Goal: Task Accomplishment & Management: Manage account settings

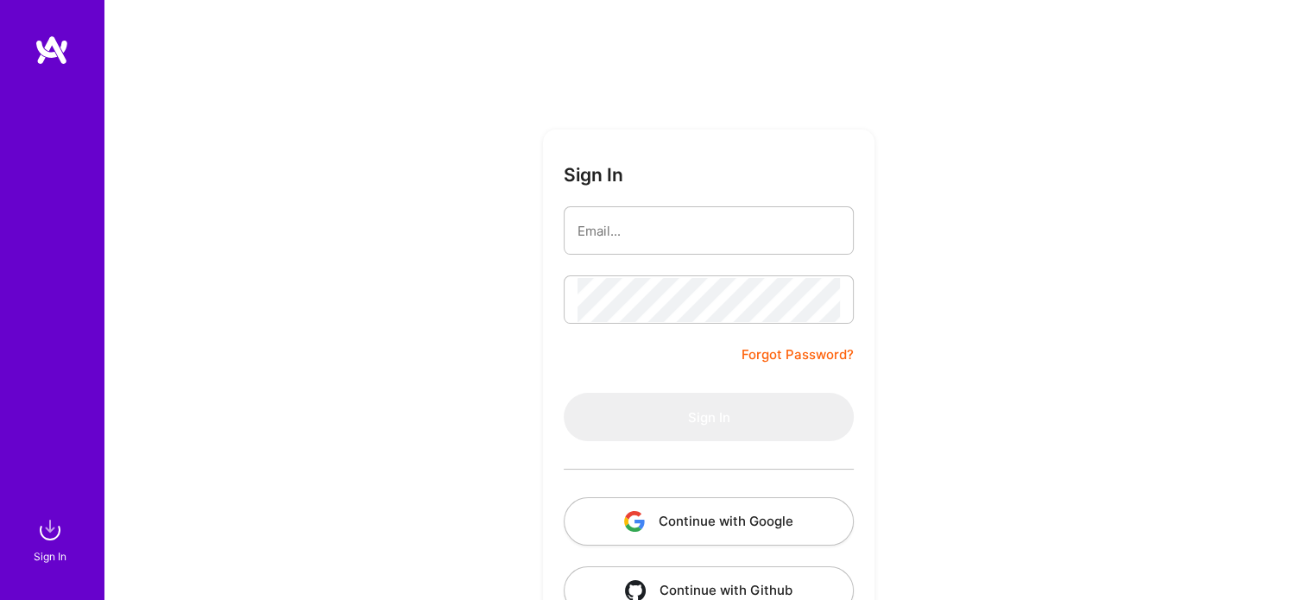
click at [749, 515] on button "Continue with Google" at bounding box center [709, 521] width 290 height 48
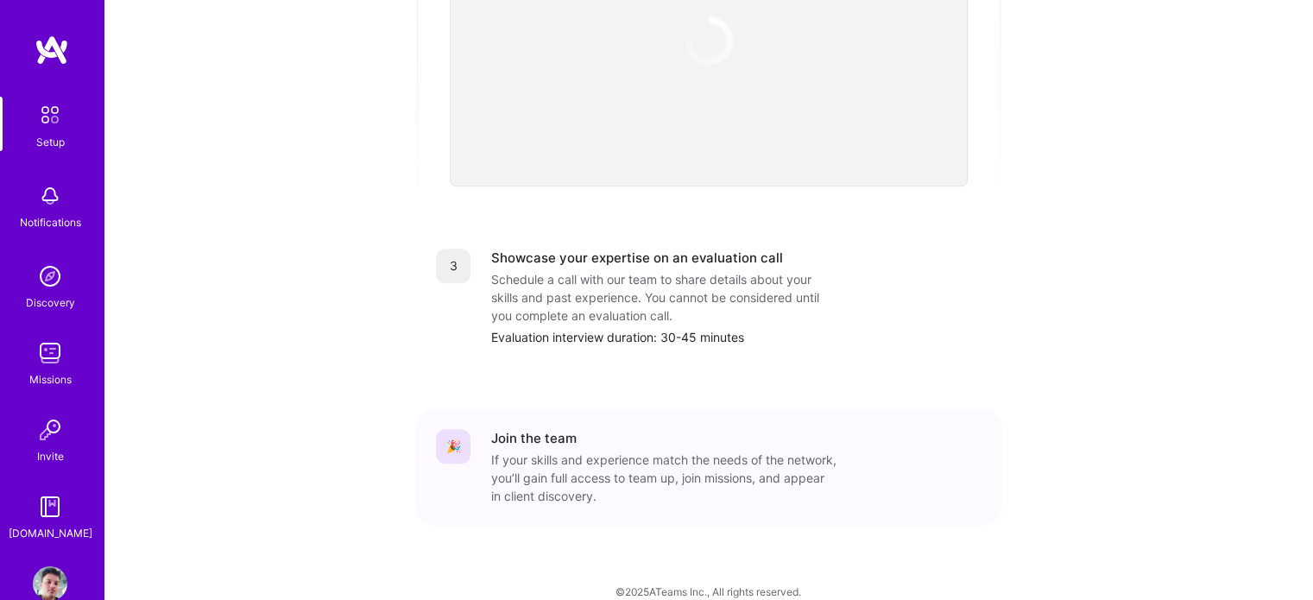
scroll to position [655, 0]
click at [37, 572] on img at bounding box center [50, 583] width 35 height 35
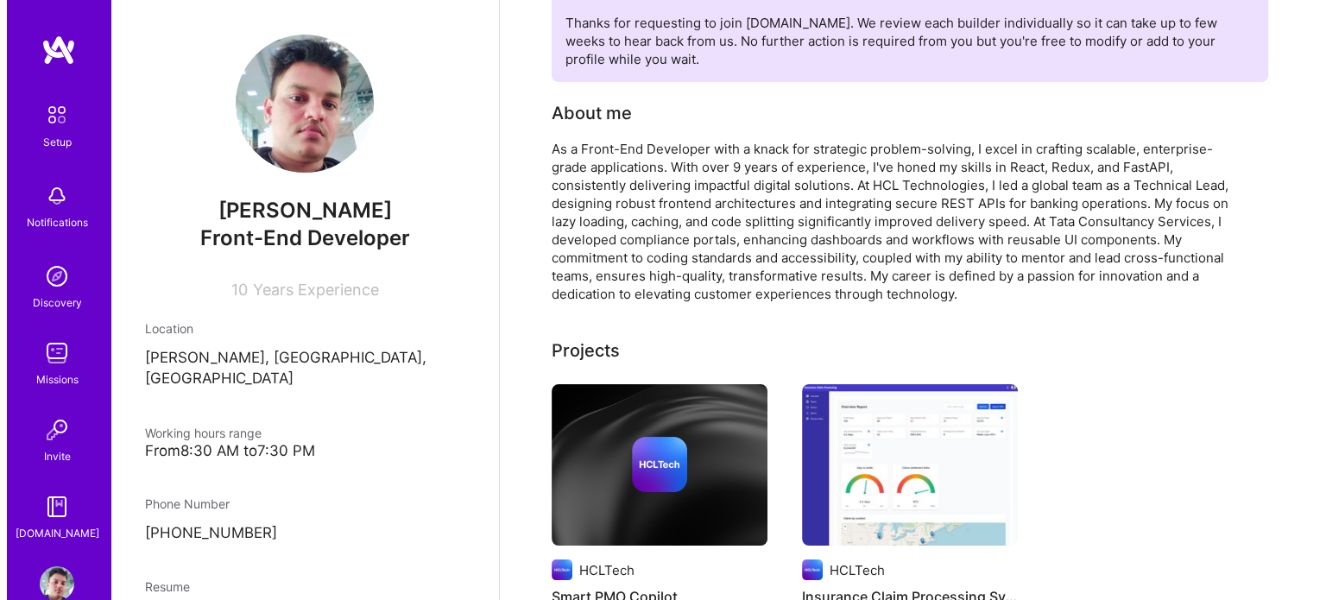
scroll to position [149, 0]
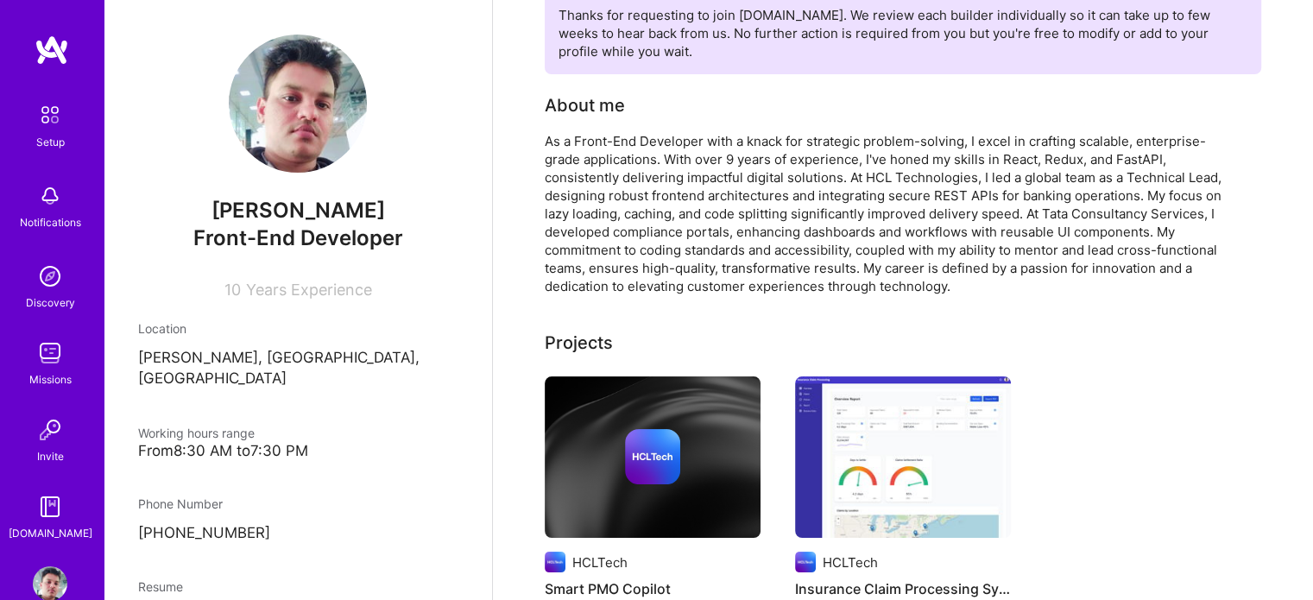
click at [629, 477] on img at bounding box center [652, 456] width 55 height 55
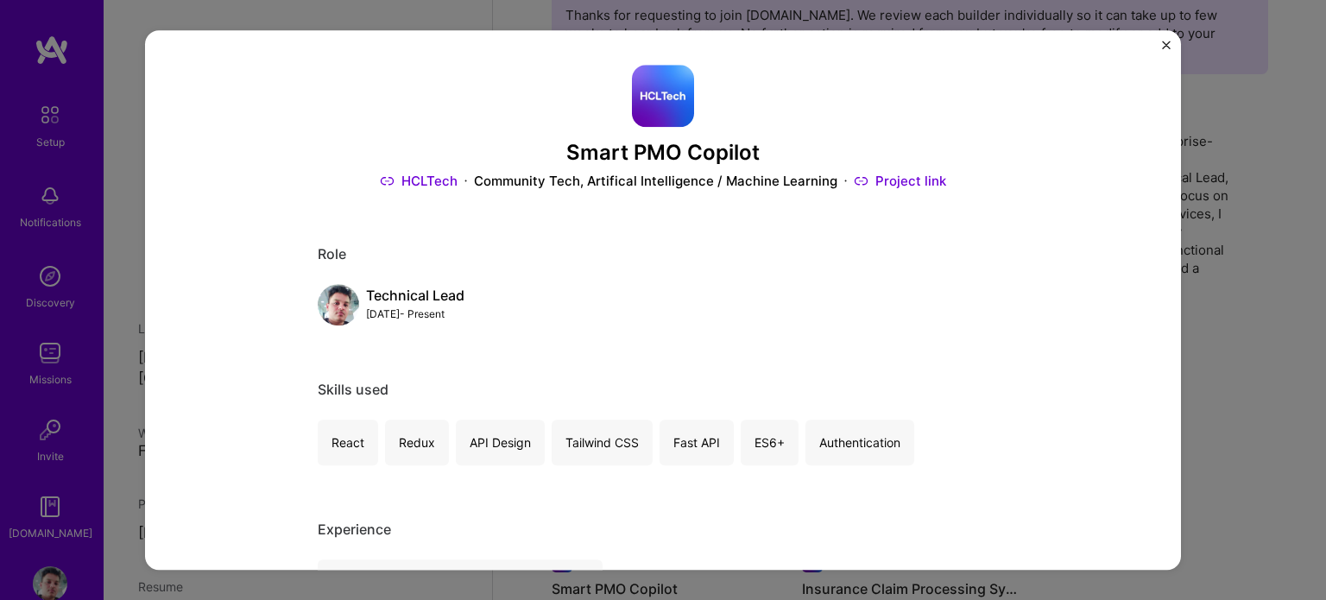
click at [896, 187] on link "Project link" at bounding box center [900, 182] width 92 height 18
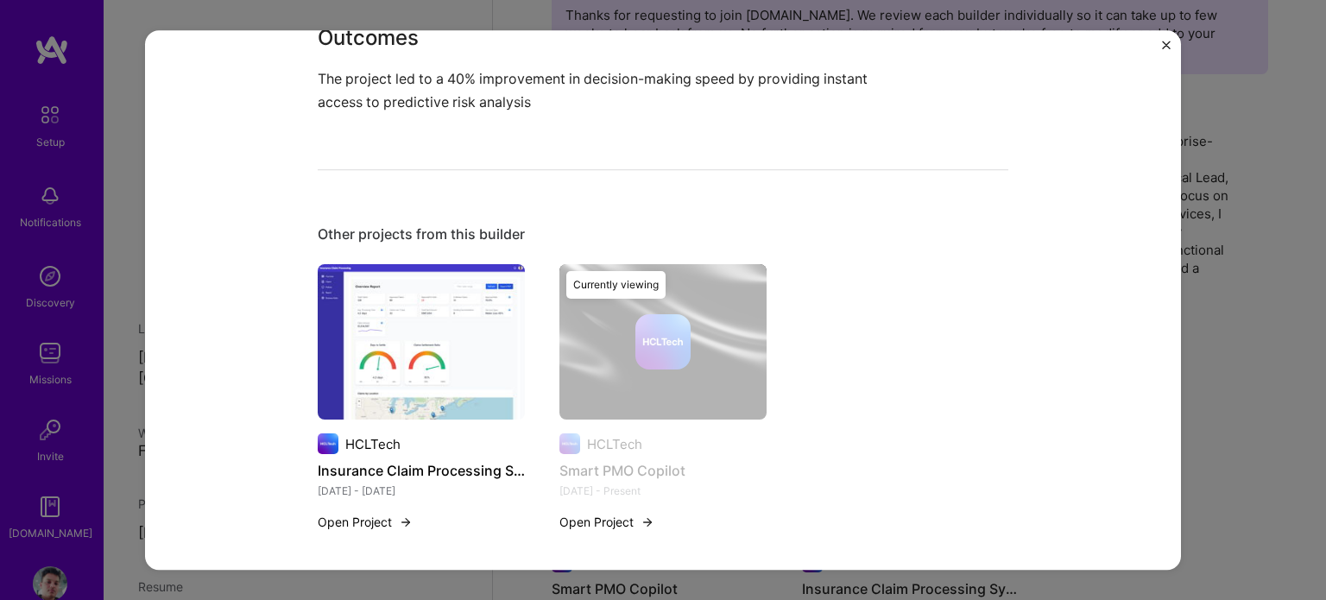
scroll to position [1205, 0]
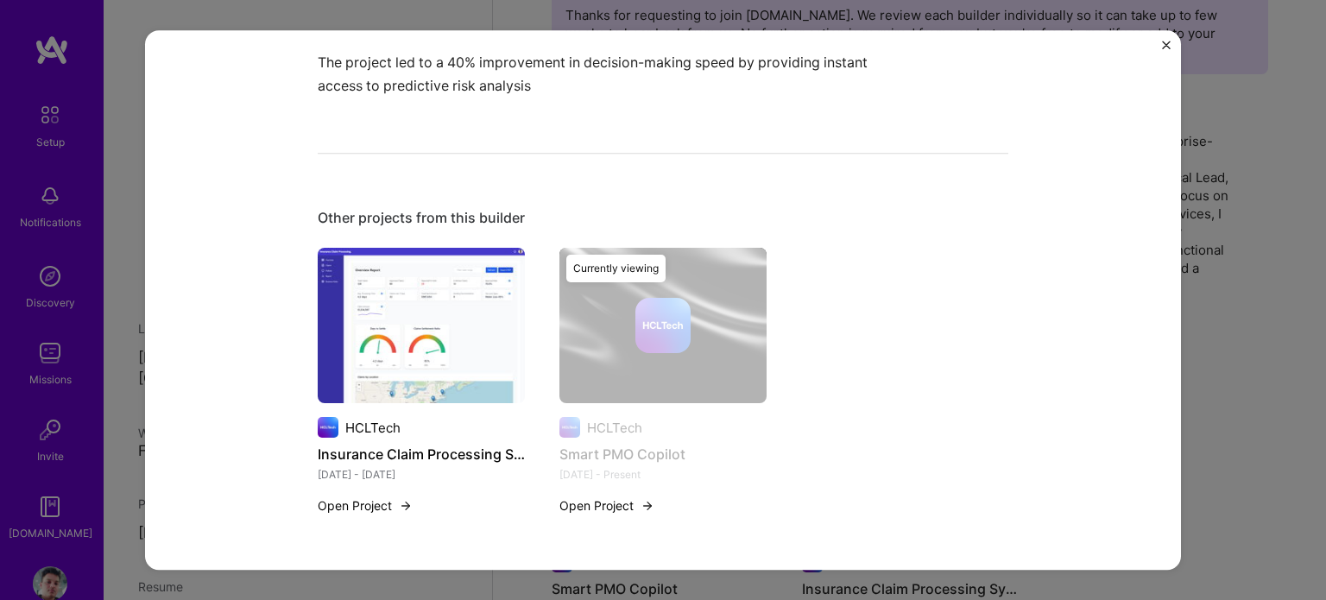
click at [591, 504] on button "Open Project" at bounding box center [606, 505] width 95 height 18
click at [444, 307] on img at bounding box center [421, 325] width 207 height 155
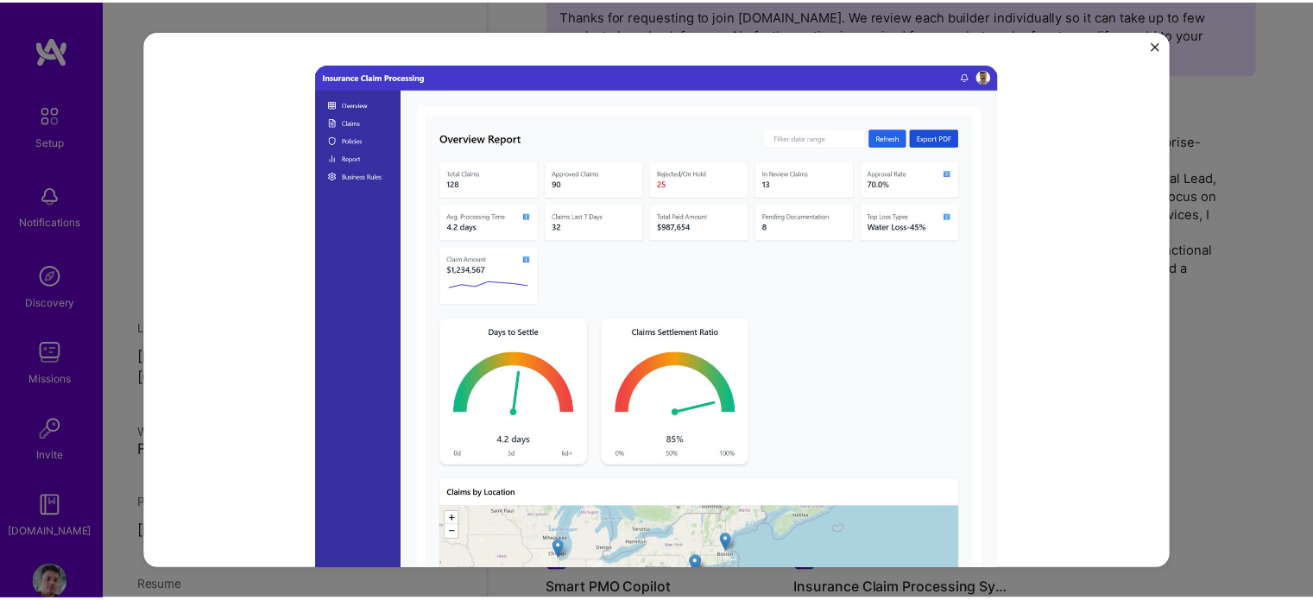
scroll to position [148, 0]
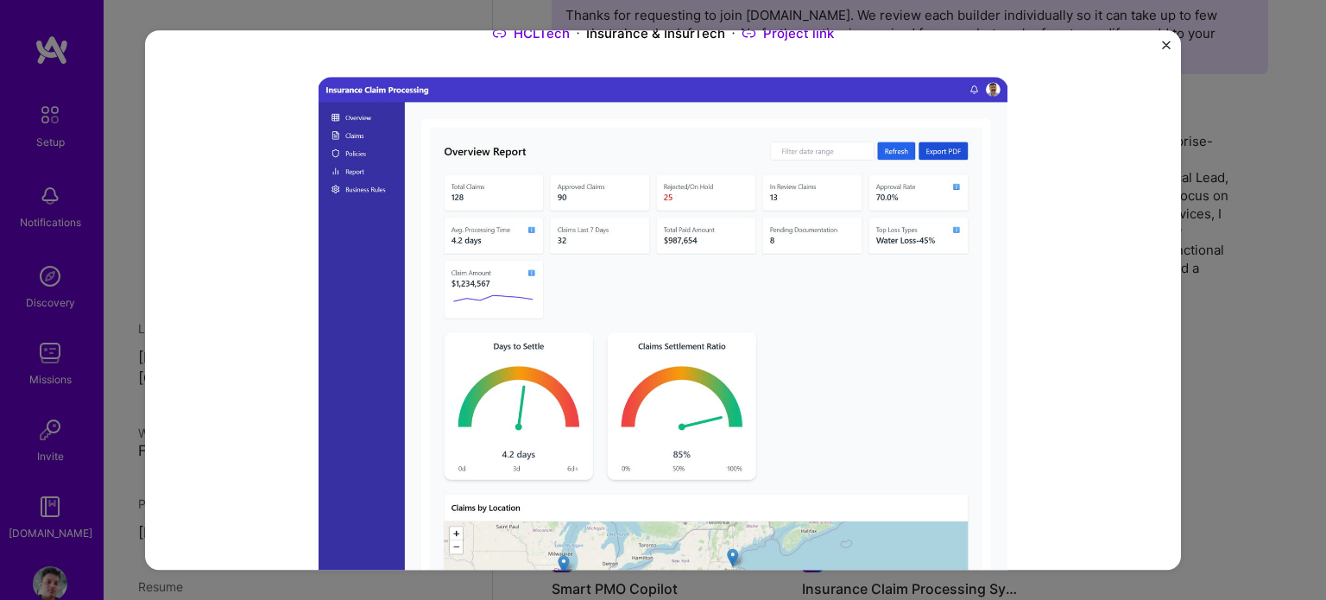
click at [1169, 50] on button "Close" at bounding box center [1166, 50] width 9 height 18
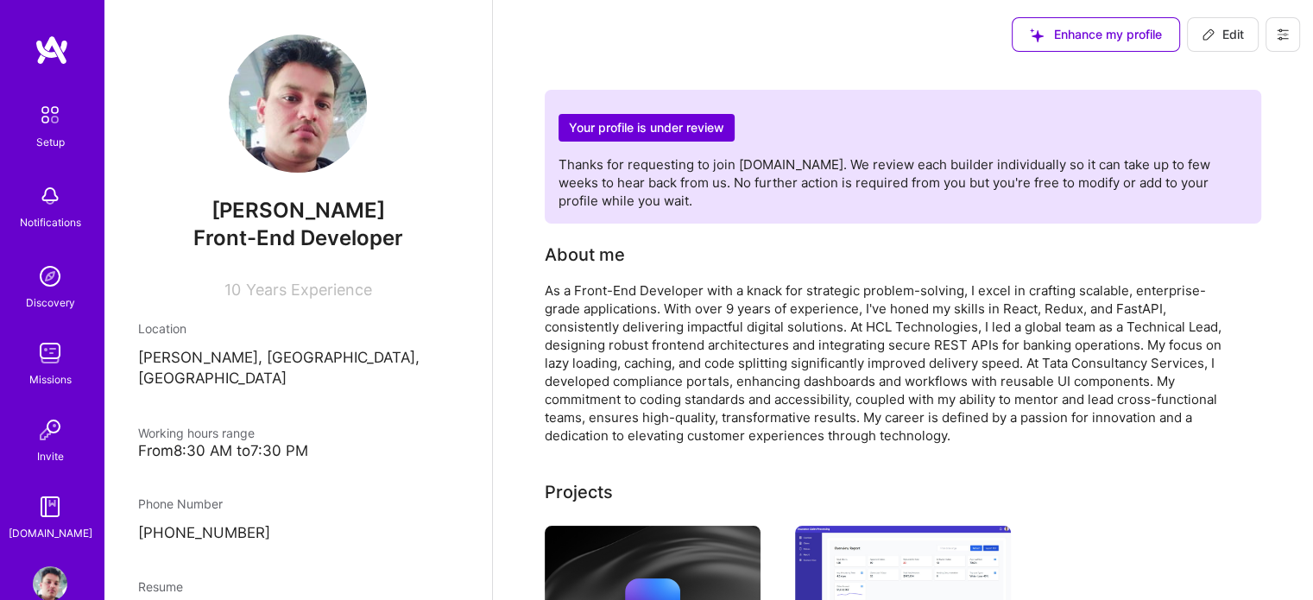
click at [51, 112] on img at bounding box center [50, 115] width 36 height 36
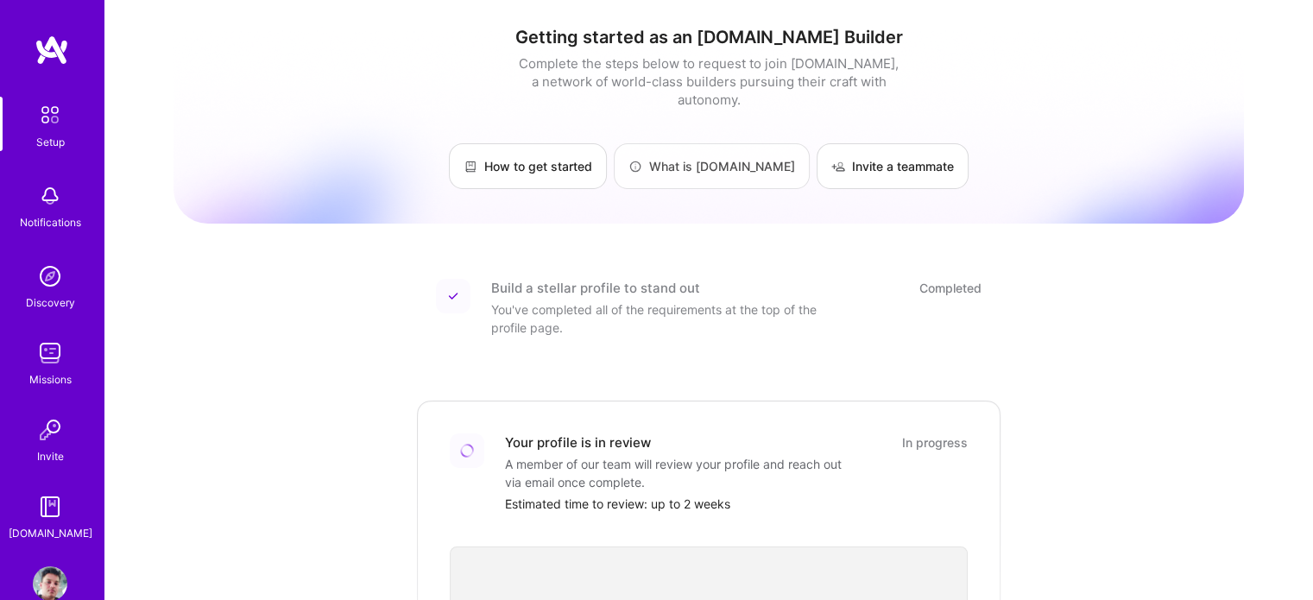
click at [707, 143] on link "What is [DOMAIN_NAME]" at bounding box center [712, 166] width 196 height 46
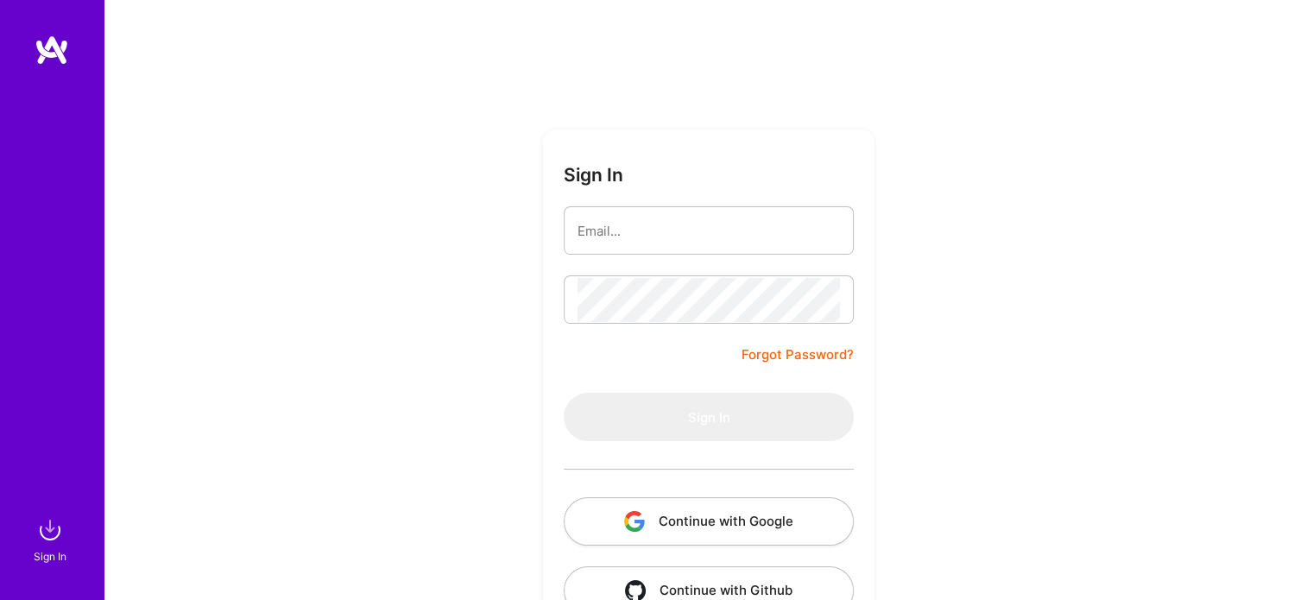
click at [780, 517] on button "Continue with Google" at bounding box center [709, 521] width 290 height 48
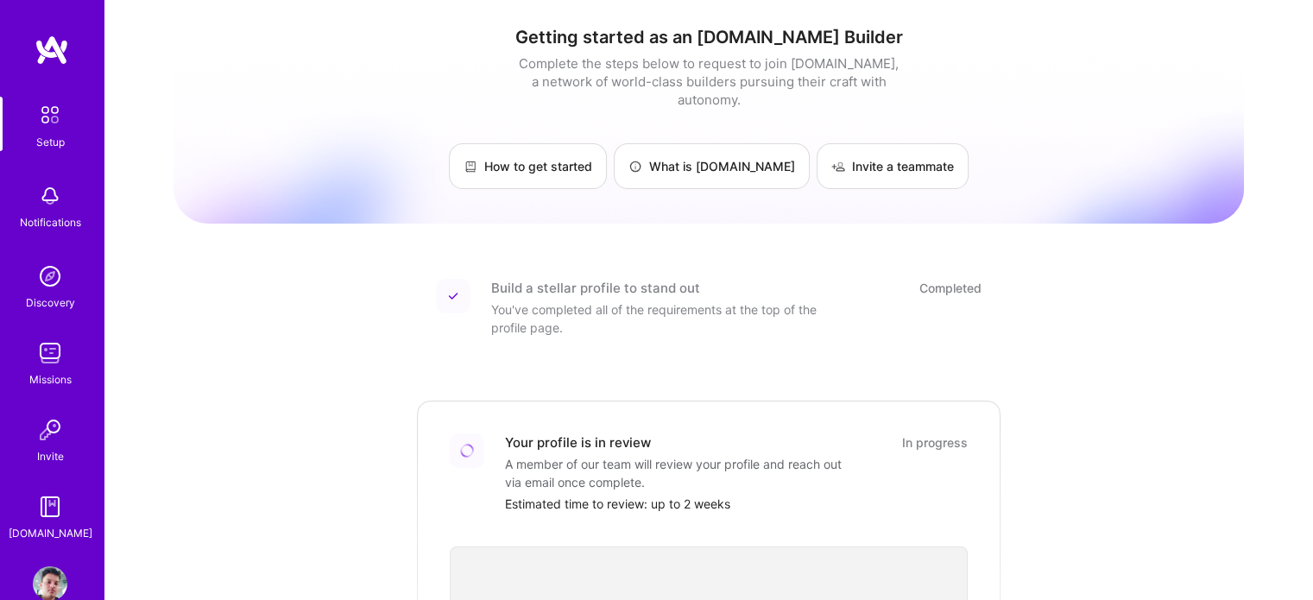
click at [48, 106] on img at bounding box center [50, 115] width 36 height 36
click at [32, 151] on div "Setup Notifications Discovery Missions Invite [DOMAIN_NAME]" at bounding box center [52, 319] width 104 height 445
click at [39, 121] on img at bounding box center [50, 115] width 36 height 36
click at [855, 296] on div "Build a stellar profile to stand out Completed You've completed all of the requ…" at bounding box center [736, 308] width 490 height 58
click at [54, 130] on img at bounding box center [50, 115] width 36 height 36
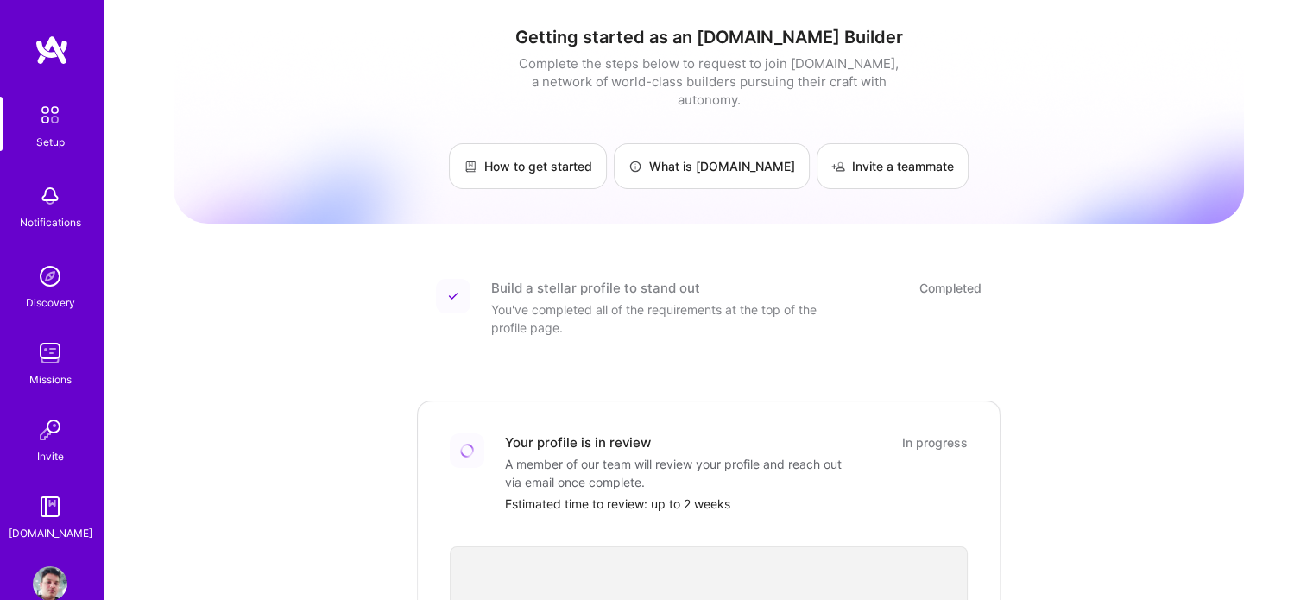
click at [44, 121] on img at bounding box center [50, 115] width 36 height 36
click at [52, 233] on div "Notifications" at bounding box center [50, 205] width 107 height 60
click at [42, 143] on div "Setup" at bounding box center [50, 142] width 28 height 18
click at [883, 495] on div "Estimated time to review: up to 2 weeks" at bounding box center [736, 504] width 463 height 18
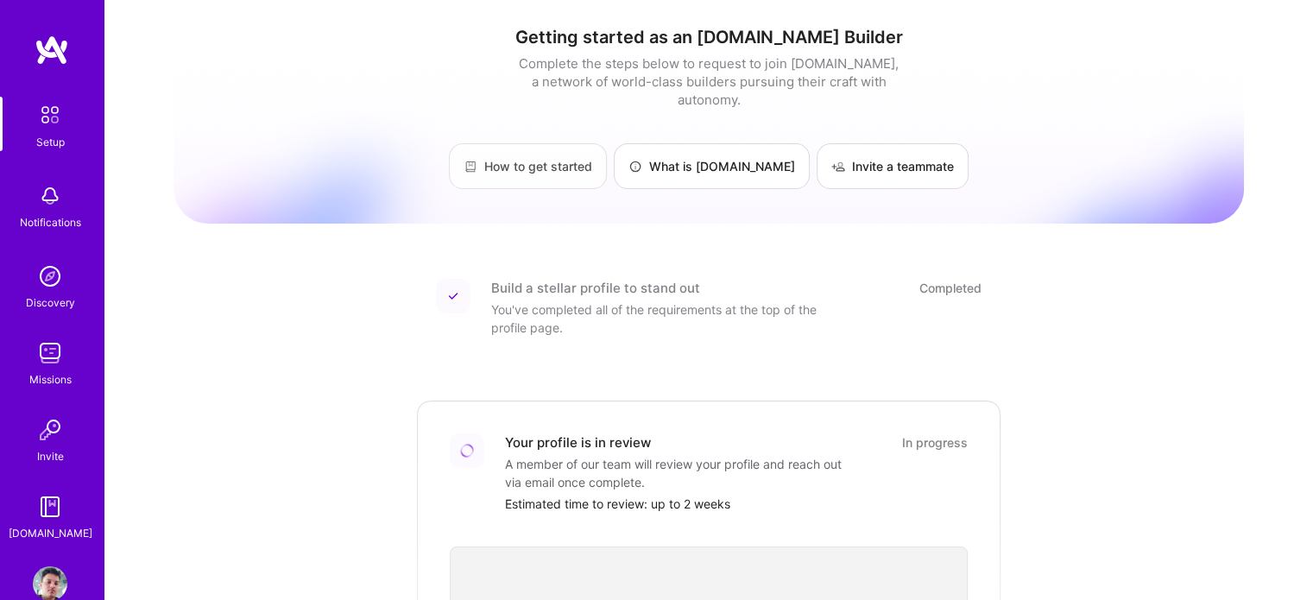
click at [548, 165] on link "How to get started" at bounding box center [528, 166] width 158 height 46
click at [39, 582] on img at bounding box center [50, 583] width 35 height 35
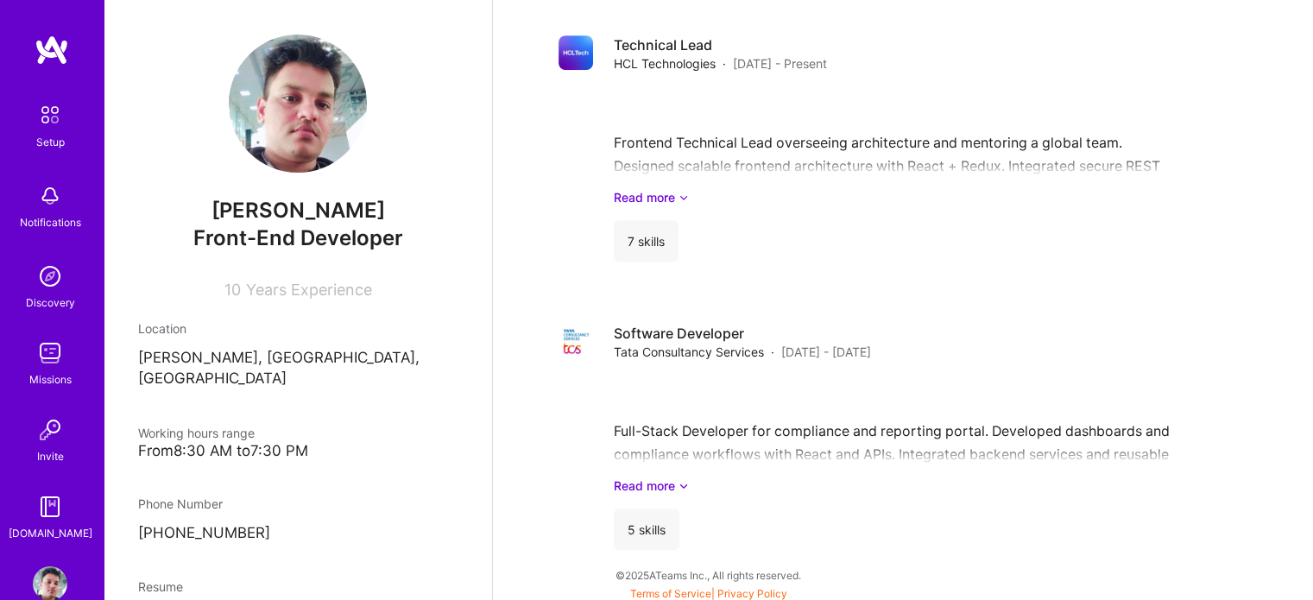
scroll to position [894, 0]
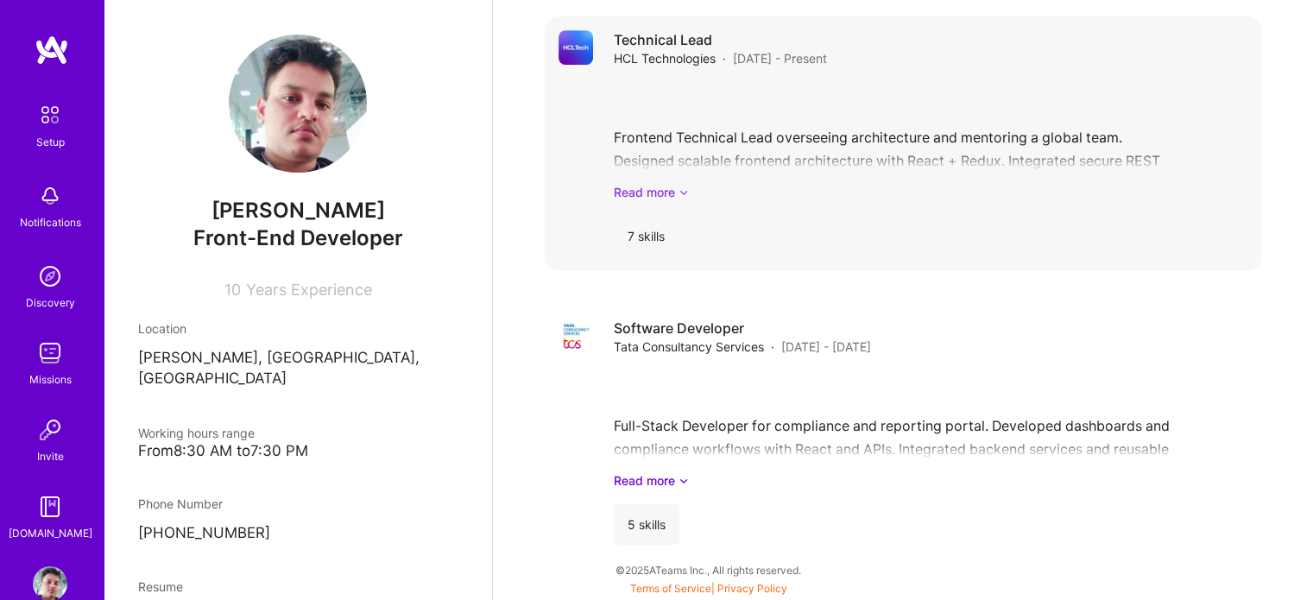
click at [659, 199] on link "Read more" at bounding box center [931, 192] width 634 height 18
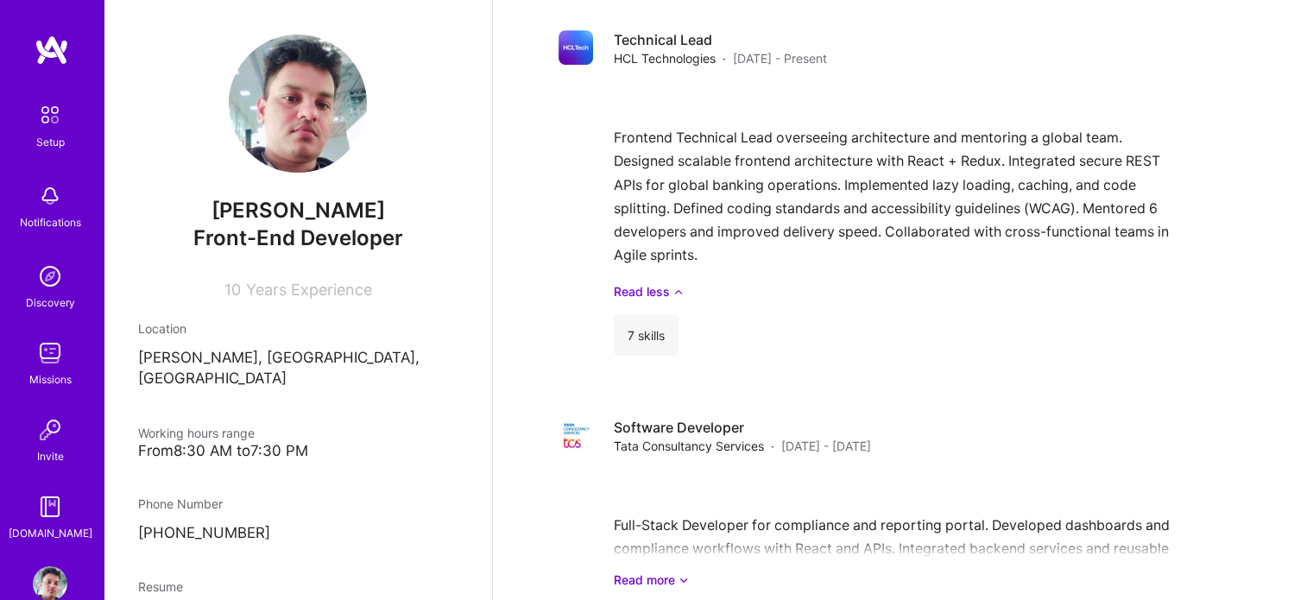
scroll to position [993, 0]
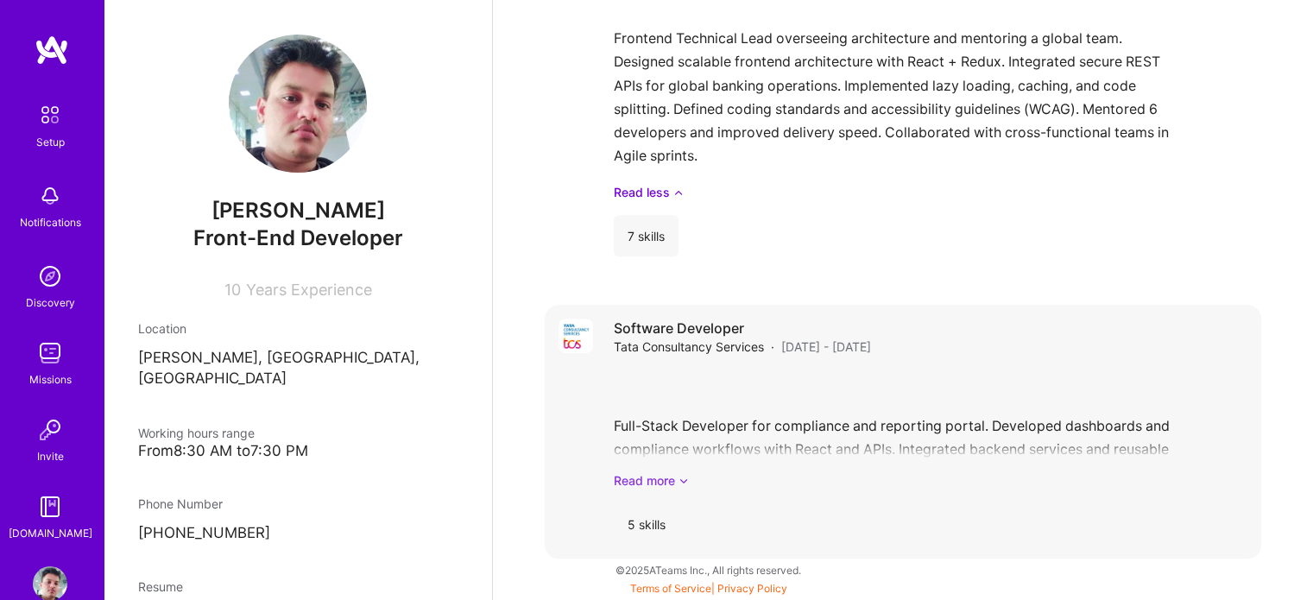
click at [662, 481] on link "Read more" at bounding box center [931, 480] width 634 height 18
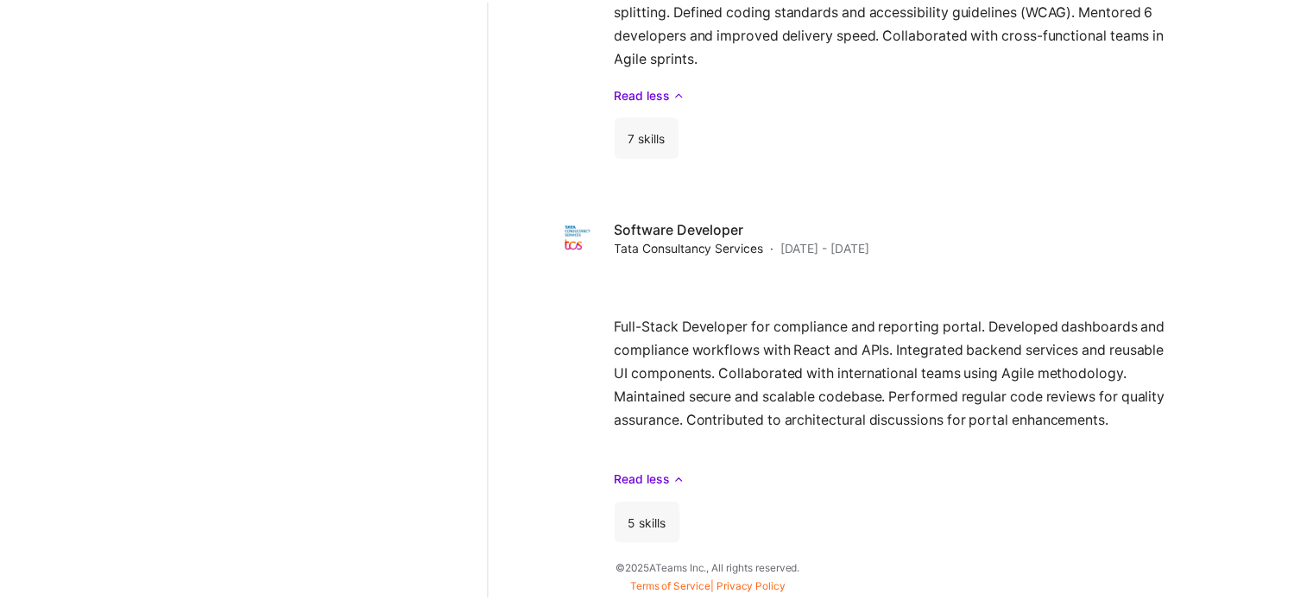
scroll to position [0, 0]
